Goal: Connect with others: Connect with others

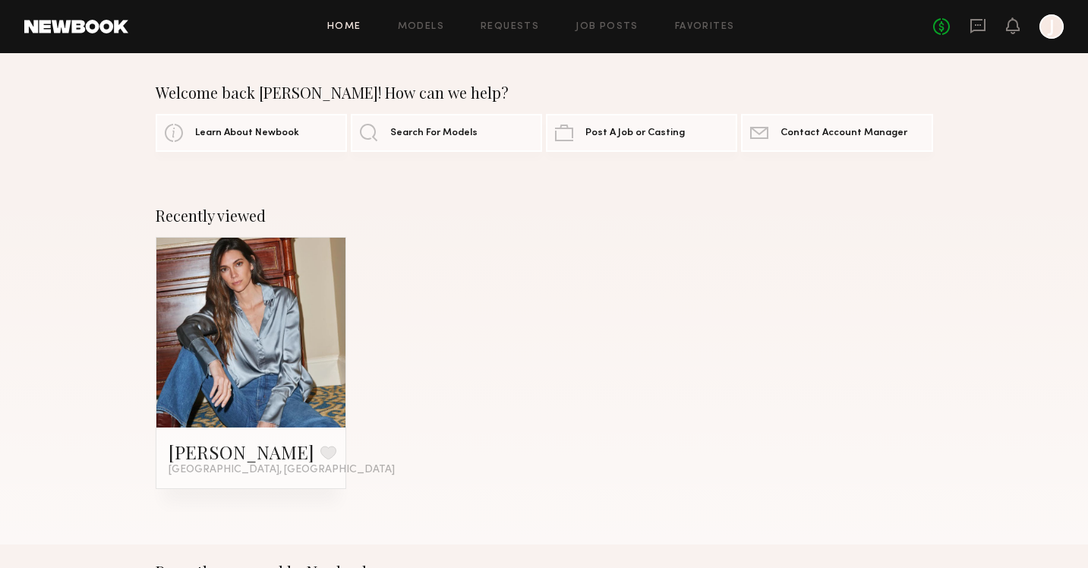
click at [246, 318] on link at bounding box center [251, 333] width 93 height 190
click at [268, 339] on link at bounding box center [251, 333] width 93 height 190
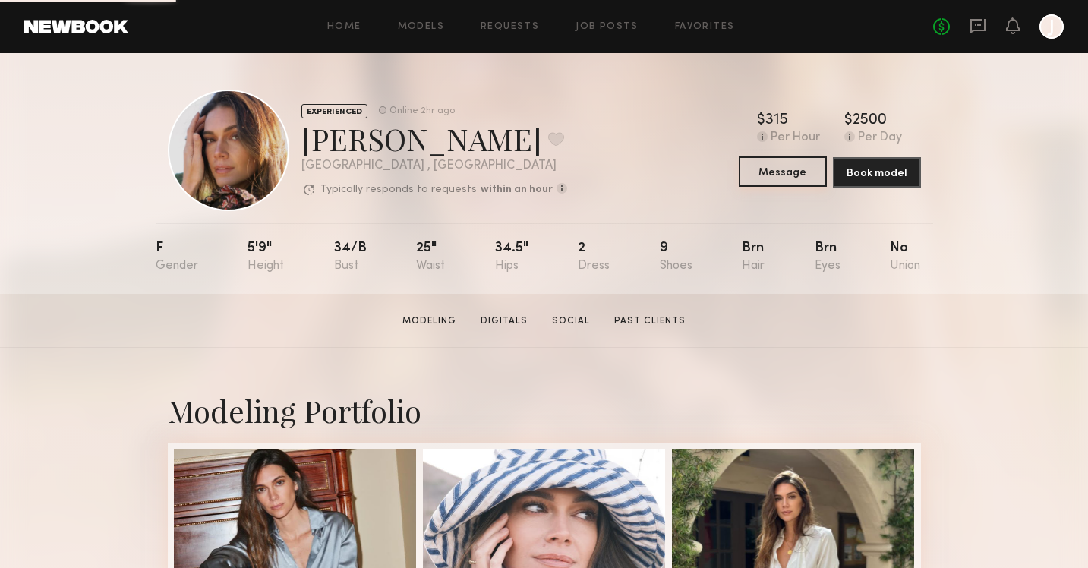
click at [757, 166] on button "Message" at bounding box center [783, 171] width 88 height 30
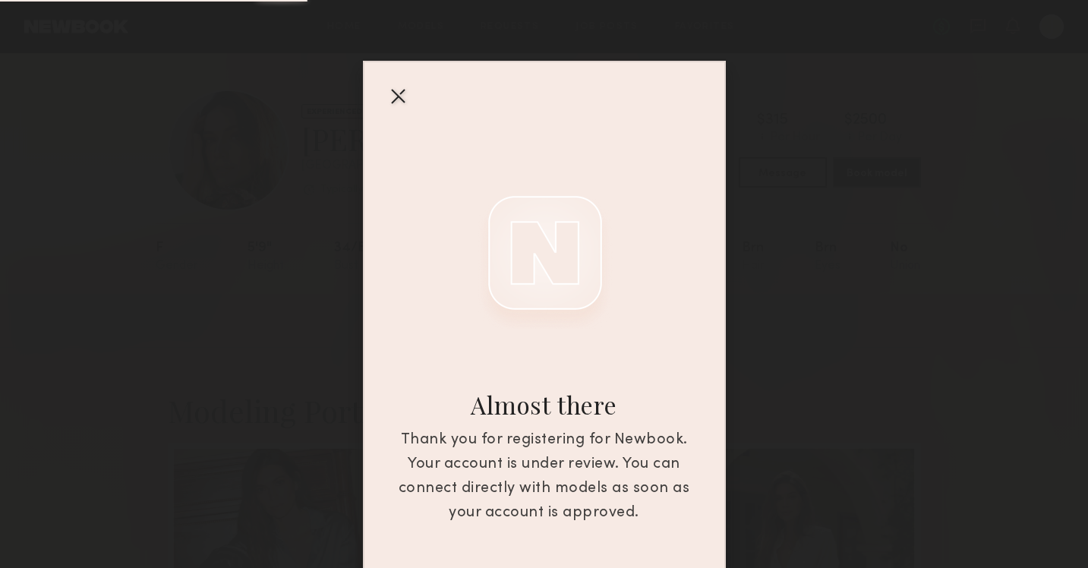
click at [402, 94] on div at bounding box center [398, 96] width 24 height 24
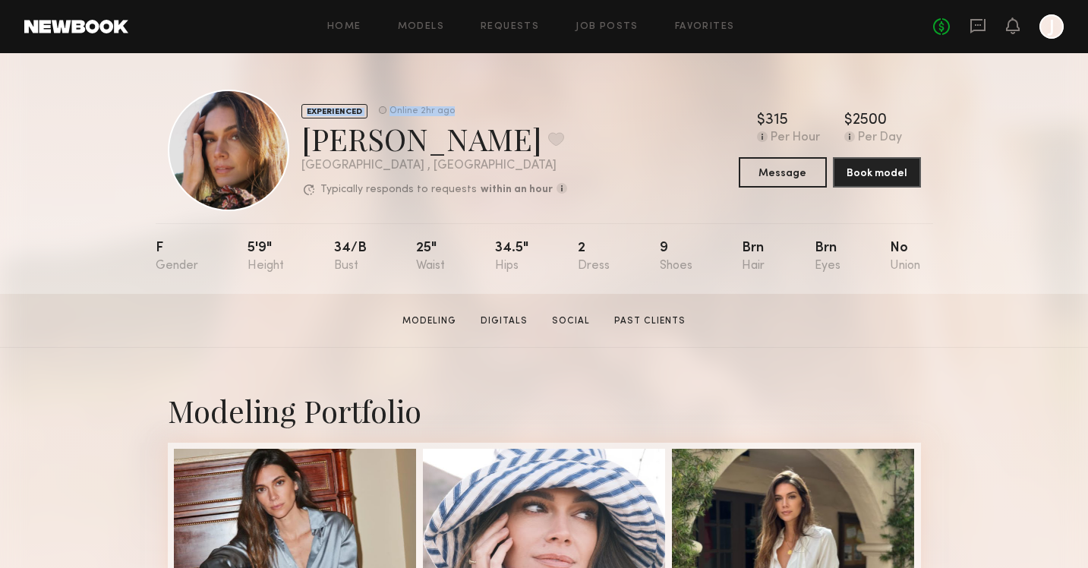
drag, startPoint x: 456, startPoint y: 109, endPoint x: 300, endPoint y: 115, distance: 156.5
click at [300, 115] on div "EXPERIENCED Online 2hr ago Carrie A. Favorite Newport Beach , CA Typically resp…" at bounding box center [367, 150] width 399 height 121
drag, startPoint x: 691, startPoint y: 318, endPoint x: 147, endPoint y: 99, distance: 586.7
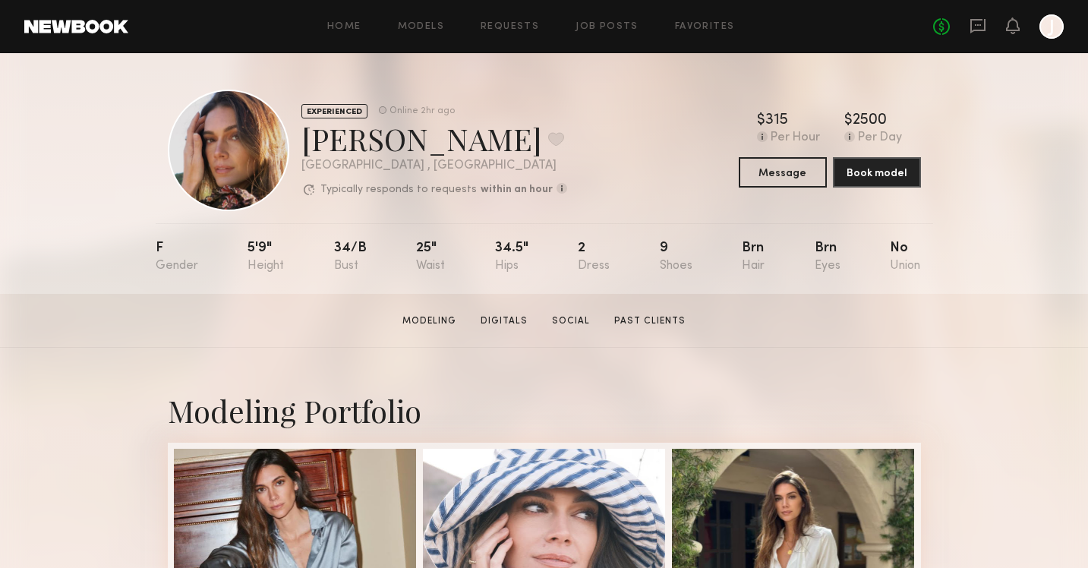
click at [555, 138] on div "EXPERIENCED Online 2hr ago Carrie A. Favorite Newport Beach , CA Typically resp…" at bounding box center [544, 150] width 753 height 121
